Goal: Transaction & Acquisition: Subscribe to service/newsletter

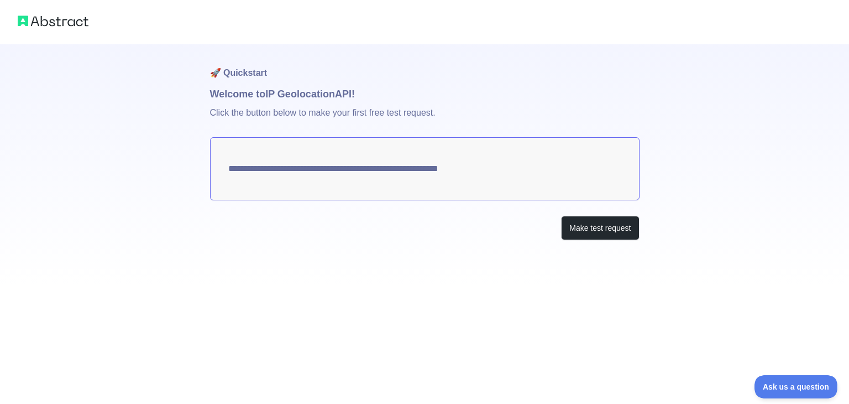
click at [486, 169] on textarea "**********" at bounding box center [425, 168] width 430 height 63
click at [600, 229] on button "Make test request" at bounding box center [600, 228] width 78 height 25
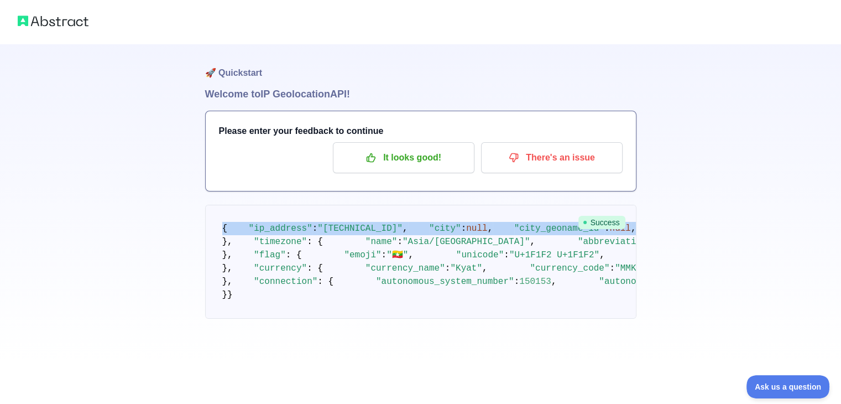
drag, startPoint x: 220, startPoint y: 223, endPoint x: 366, endPoint y: 306, distance: 168.1
click at [361, 303] on pre "{ "ip_address" : "[TECHNICAL_ID]" , "city" : null , "city_geoname_id" : null , …" at bounding box center [420, 262] width 431 height 114
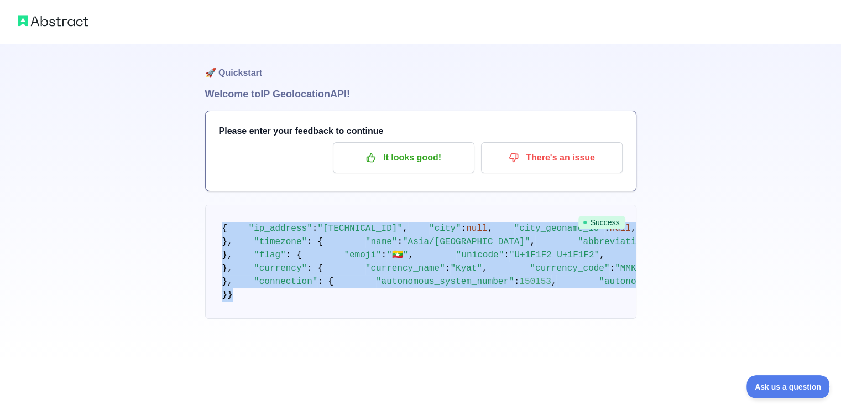
click at [370, 318] on pre "{ "ip_address" : "[TECHNICAL_ID]" , "city" : null , "city_geoname_id" : null , …" at bounding box center [420, 262] width 431 height 114
copy code "{ "lo_ipsumdo" : "070.37.8.50" , "sita" : cons , "adip_elitsed_do" : eius , "te…"
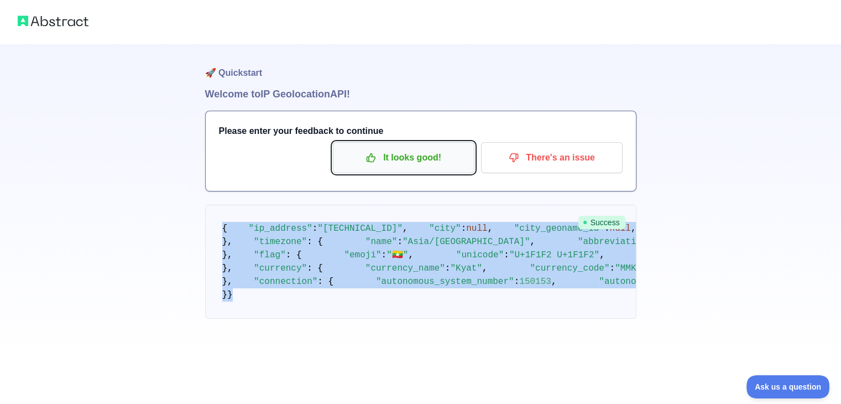
click at [424, 156] on p "It looks good!" at bounding box center [403, 157] width 125 height 19
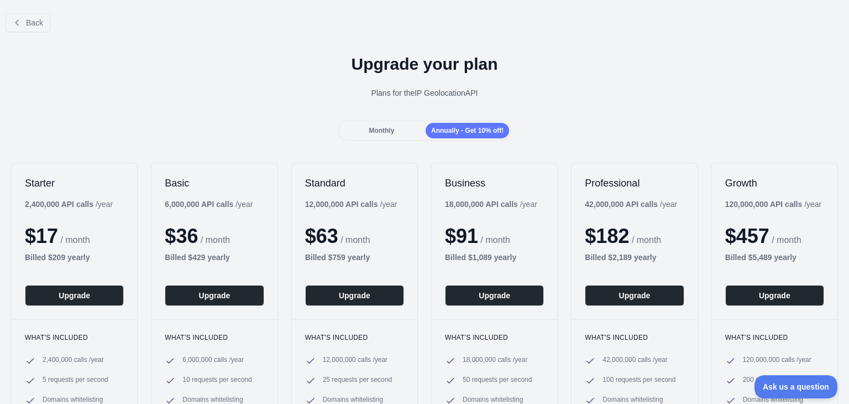
click at [385, 127] on span "Monthly" at bounding box center [381, 131] width 25 height 8
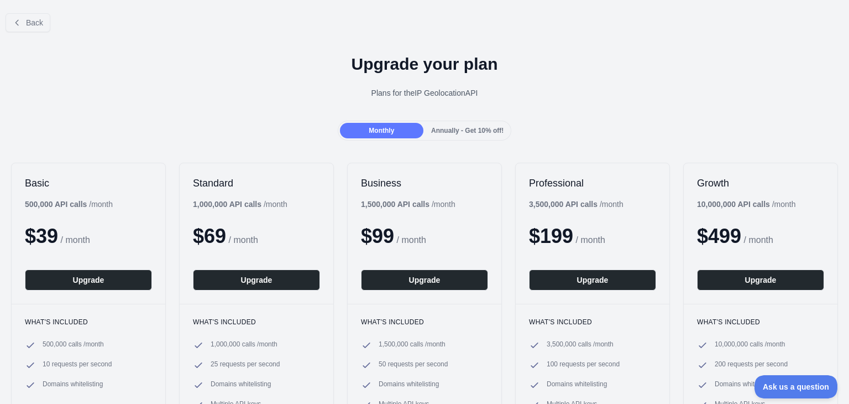
click at [467, 130] on span "Annually - Get 10% off!" at bounding box center [467, 131] width 72 height 8
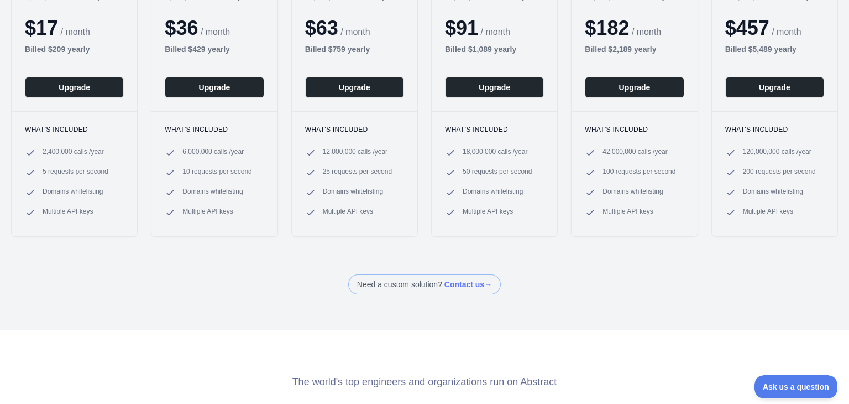
scroll to position [111, 0]
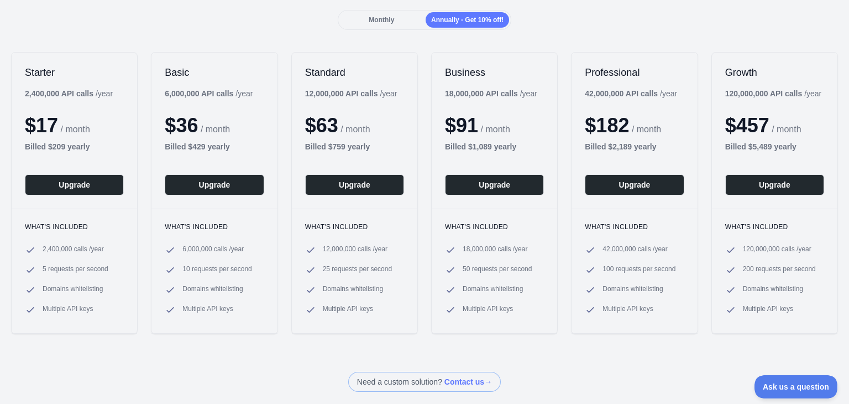
click at [372, 20] on span "Monthly" at bounding box center [381, 20] width 25 height 8
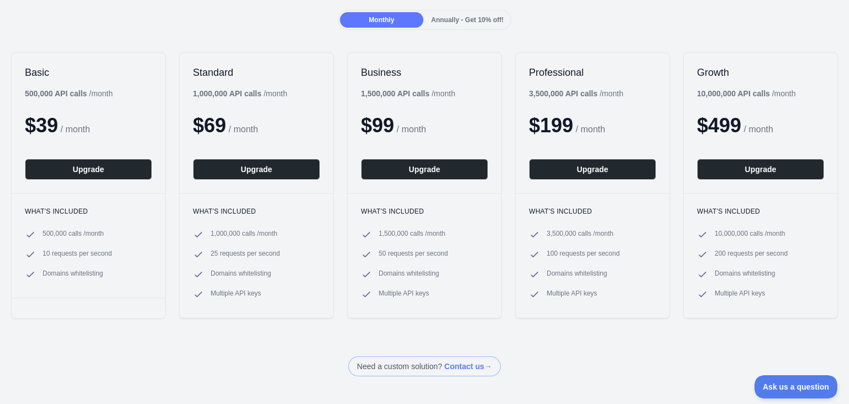
click at [426, 20] on div "Annually - Get 10% off!" at bounding box center [467, 19] width 83 height 15
